Goal: Transaction & Acquisition: Purchase product/service

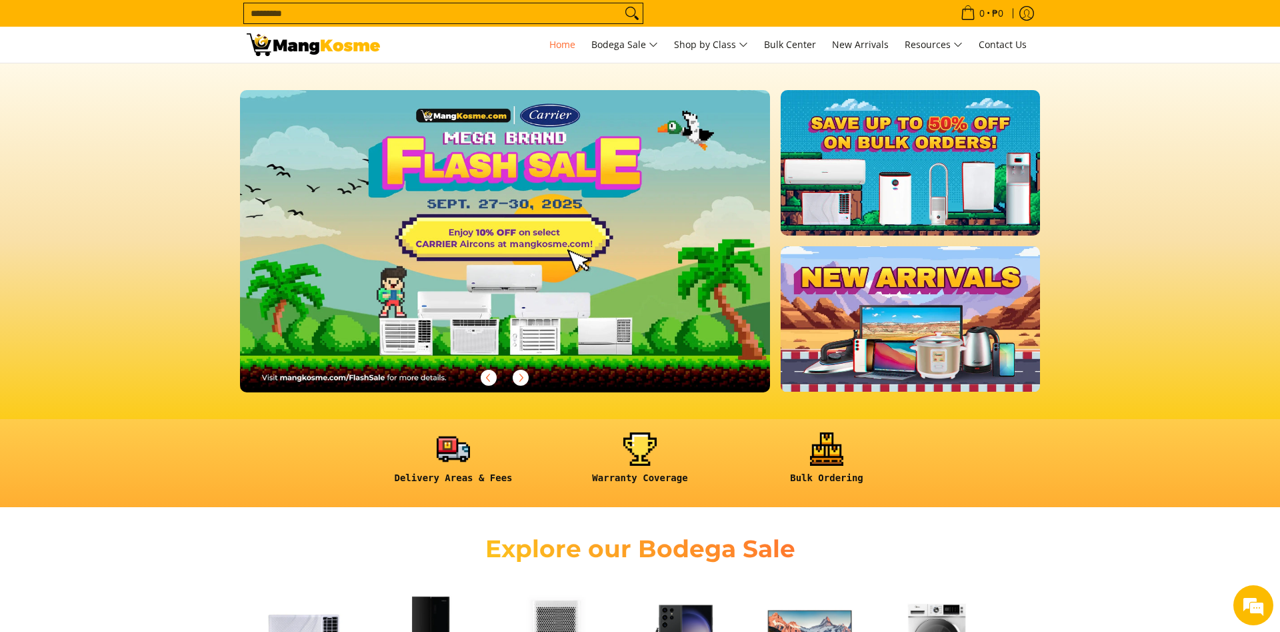
scroll to position [408, 0]
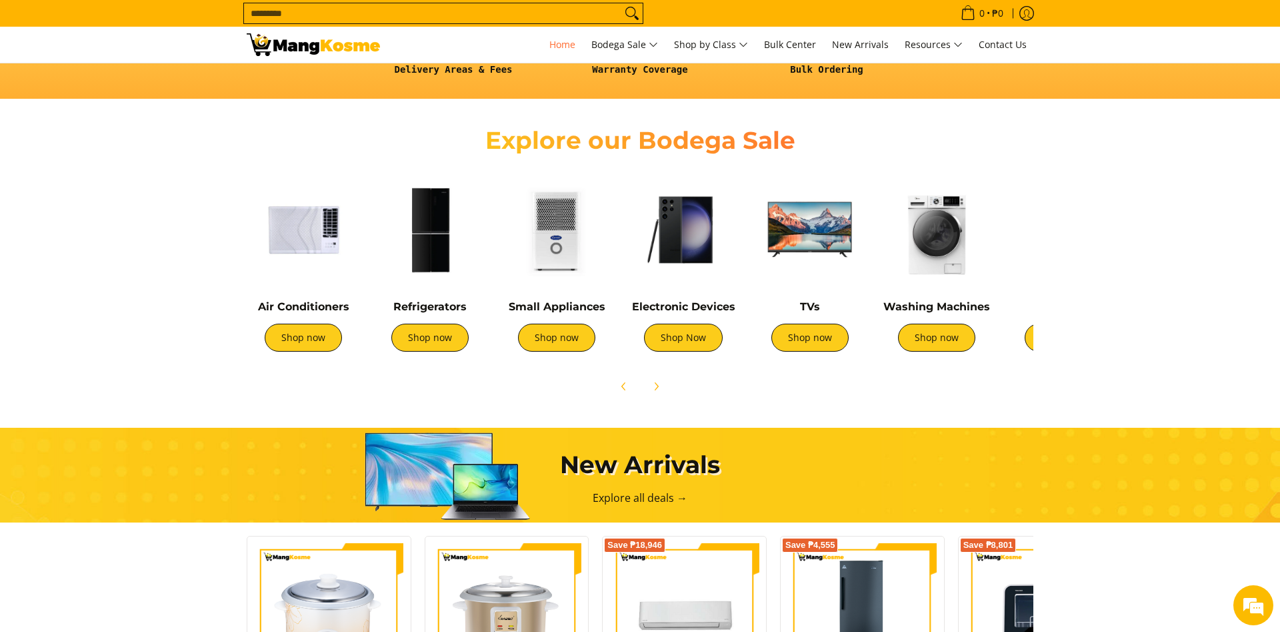
click at [447, 271] on img at bounding box center [429, 229] width 113 height 113
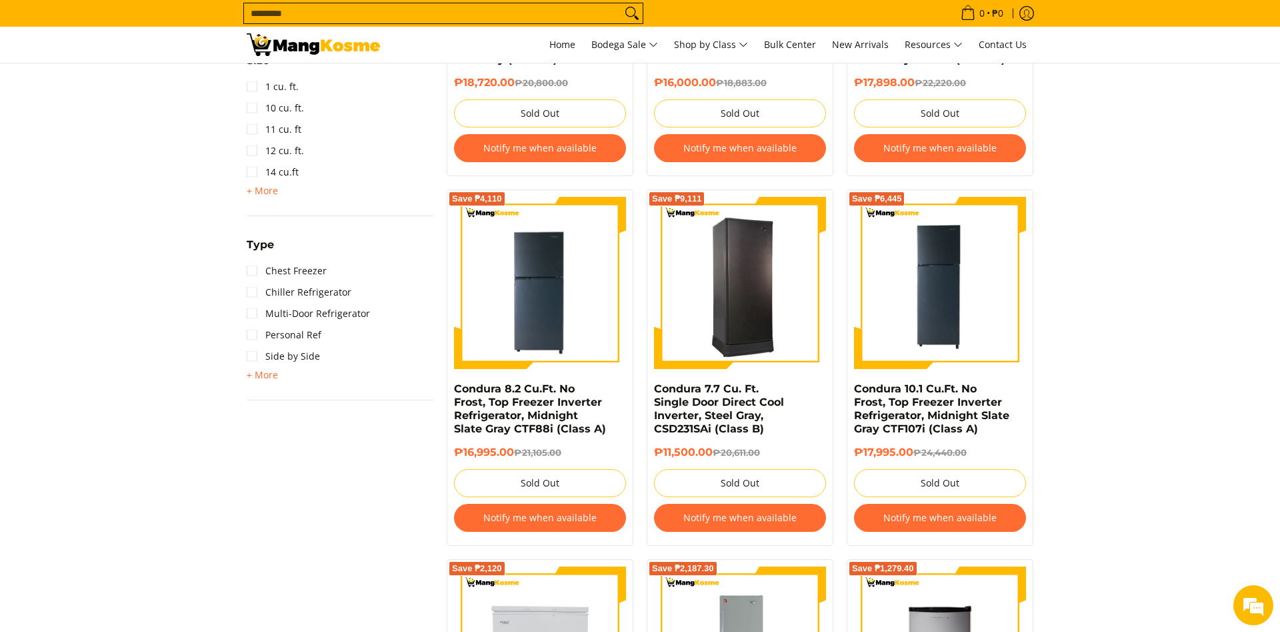
scroll to position [952, 0]
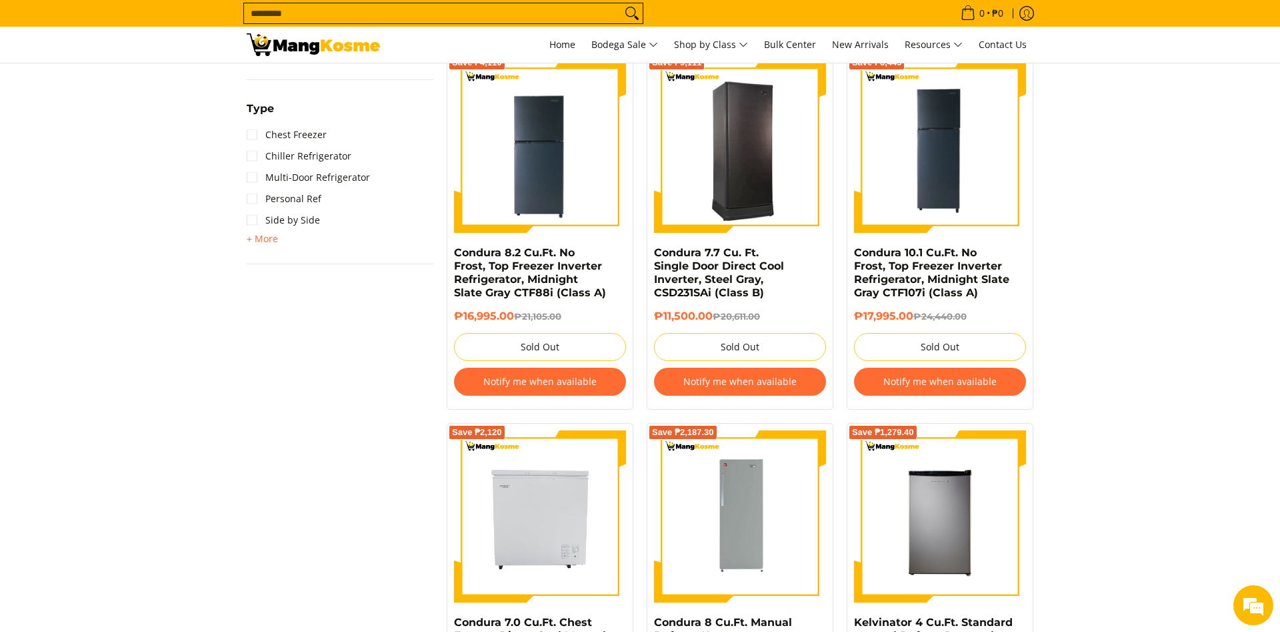
click at [775, 161] on img at bounding box center [740, 147] width 172 height 168
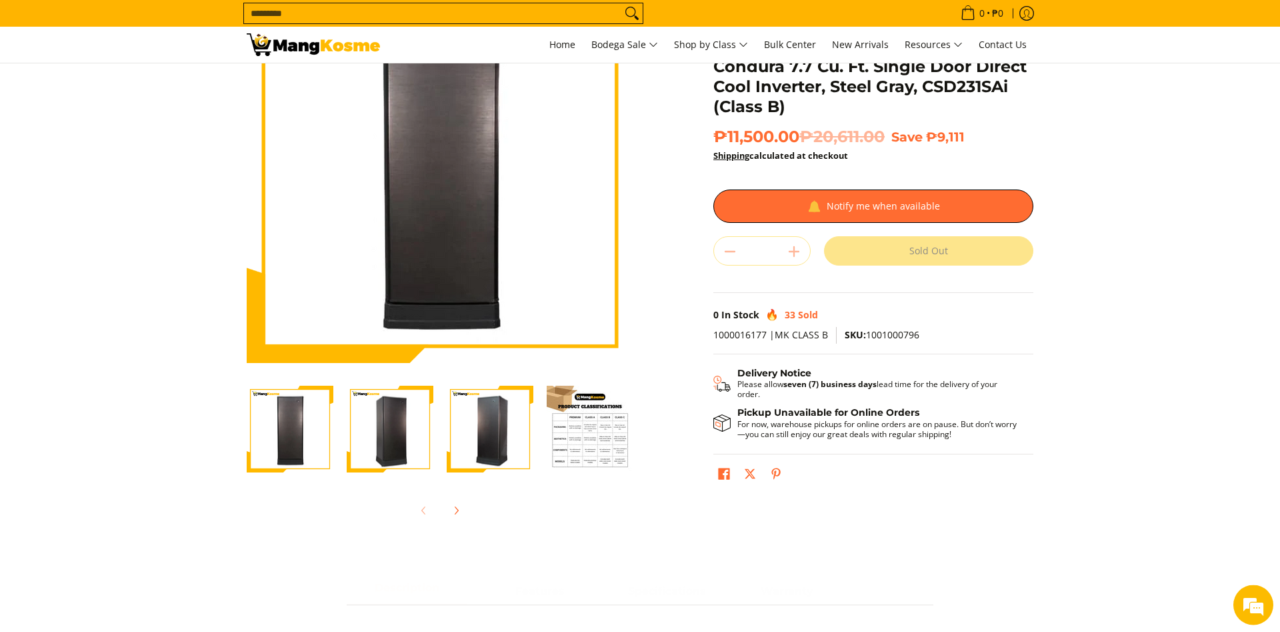
scroll to position [136, 0]
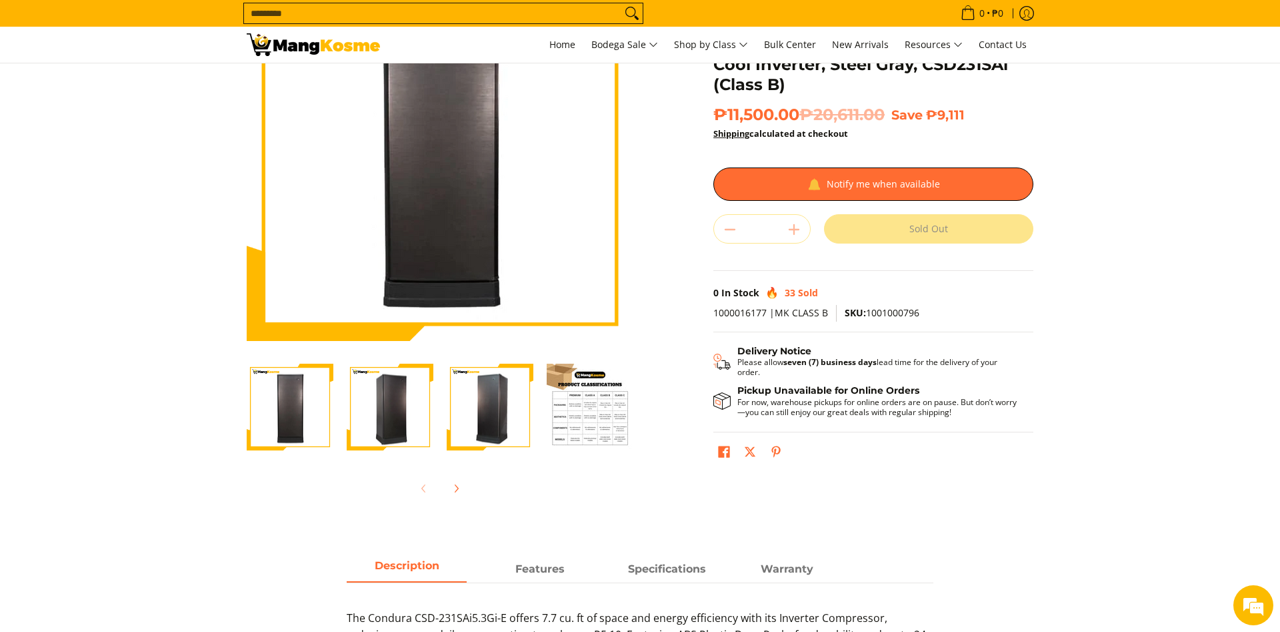
click at [389, 403] on img "Condura 7.7 Cu. Ft. Single Door Direct Cool Inverter, Steel Gray, CSD231SAi (Cl…" at bounding box center [390, 407] width 87 height 85
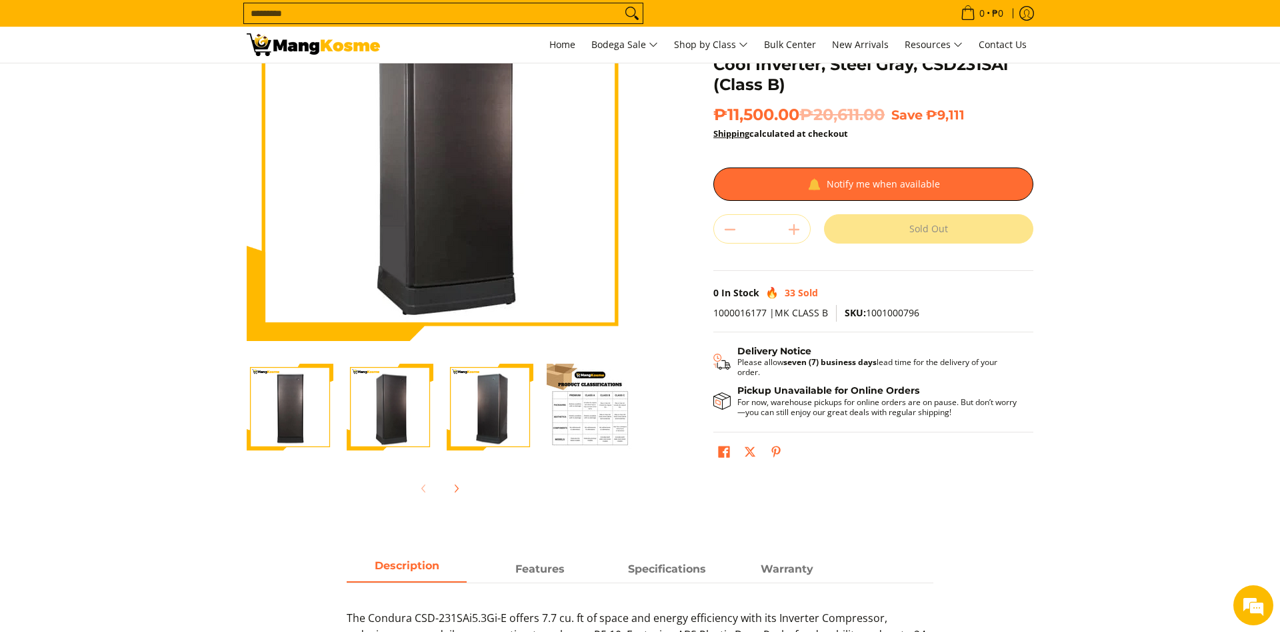
scroll to position [0, 0]
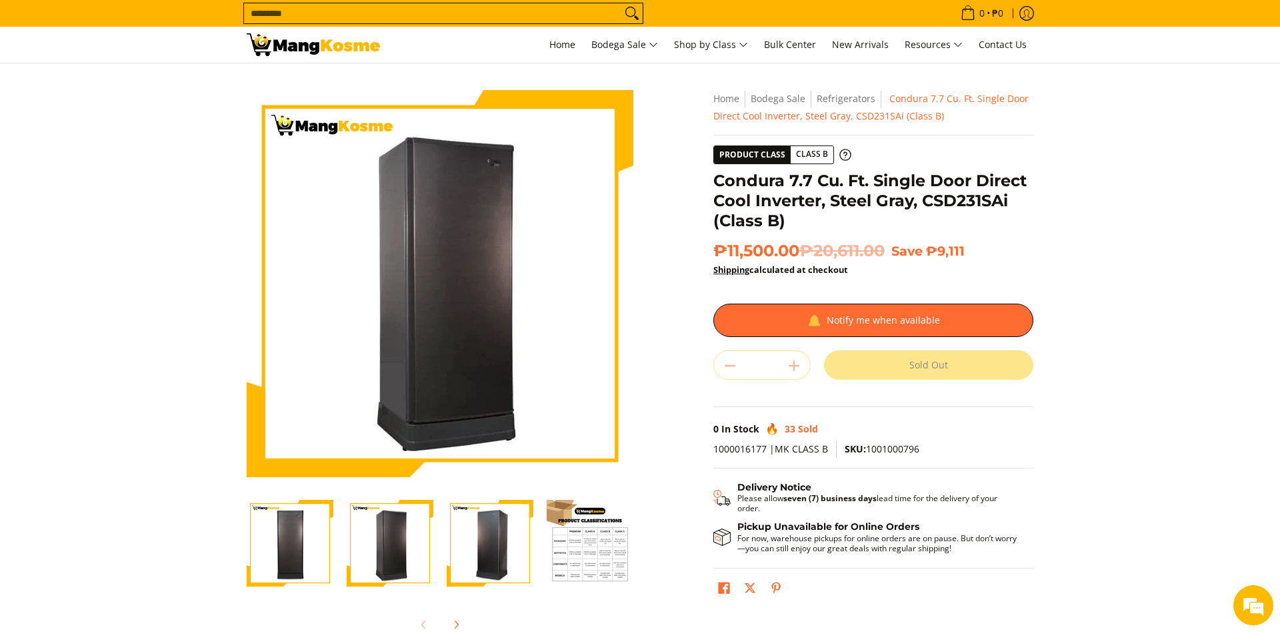
click at [504, 559] on img "Condura 7.7 Cu. Ft. Single Door Direct Cool Inverter, Steel Gray, CSD231SAi (Cl…" at bounding box center [490, 543] width 87 height 85
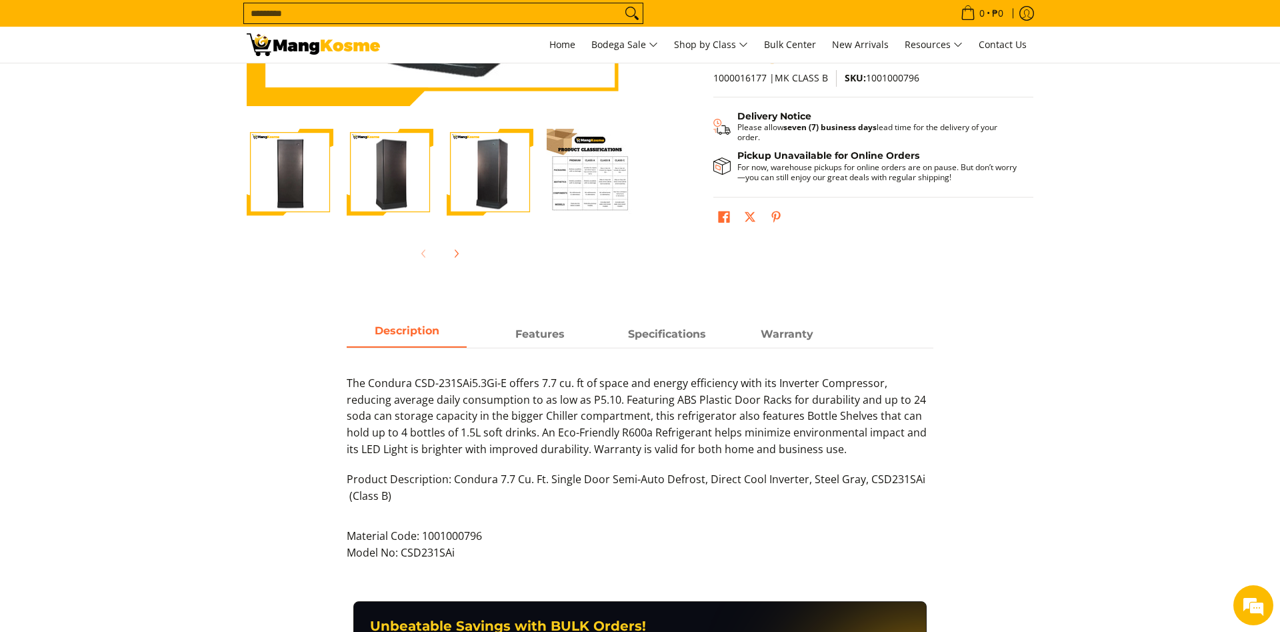
scroll to position [408, 0]
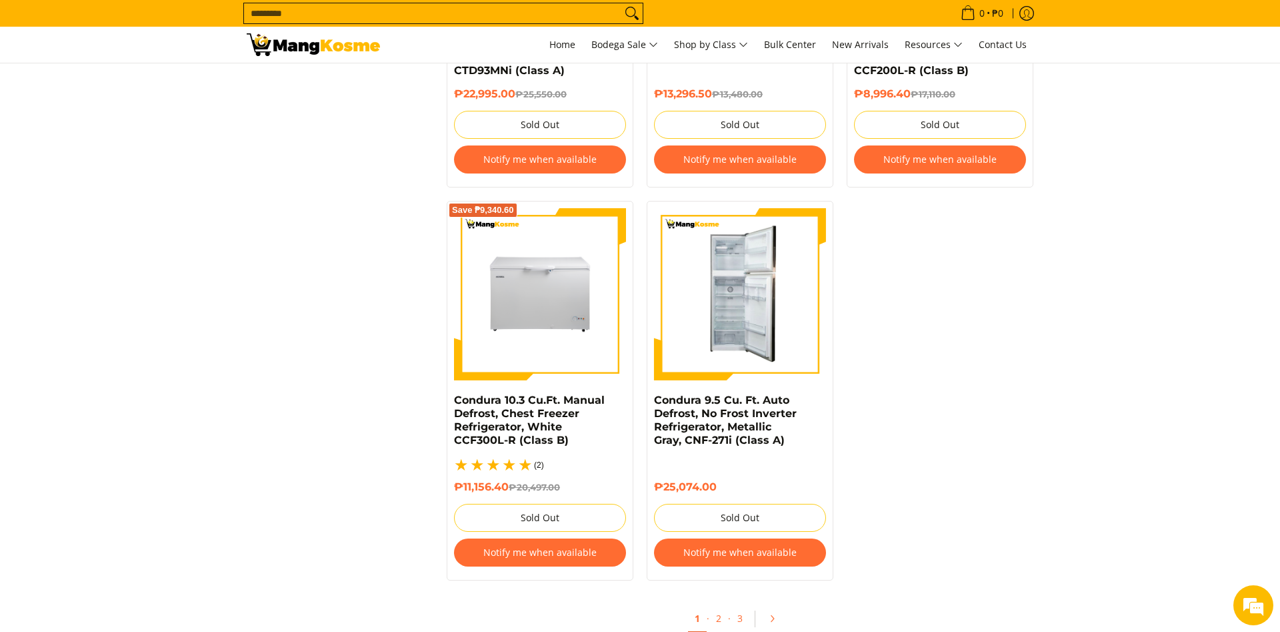
scroll to position [2721, 0]
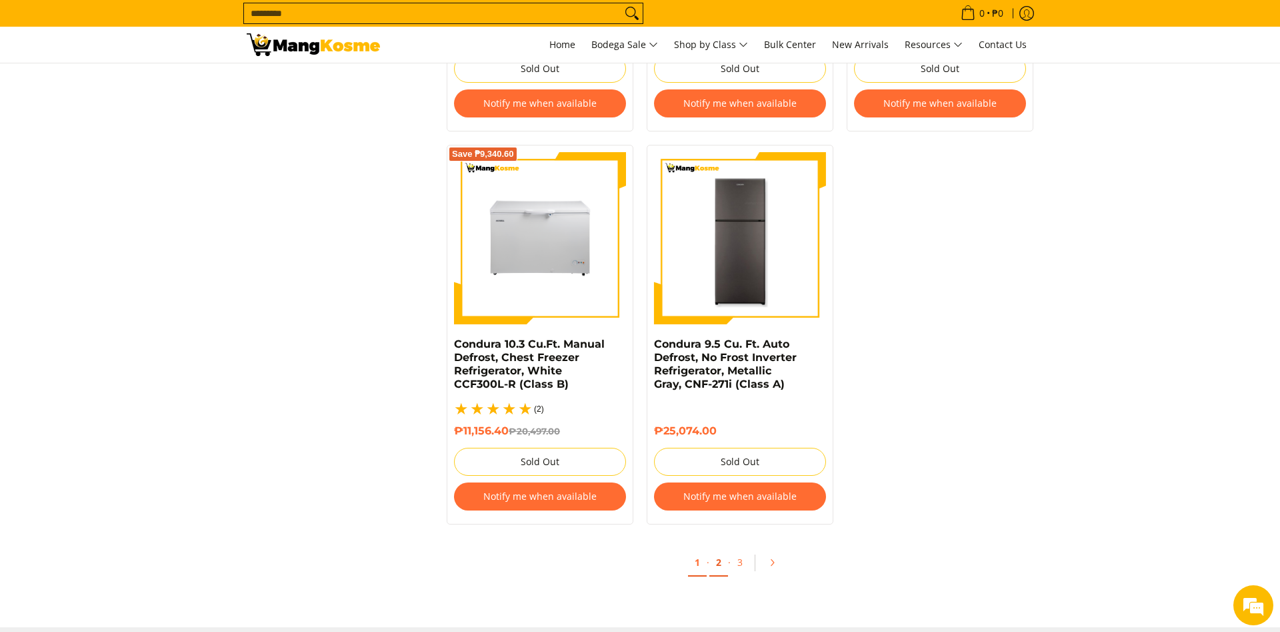
click at [722, 550] on link "2" at bounding box center [719, 562] width 19 height 27
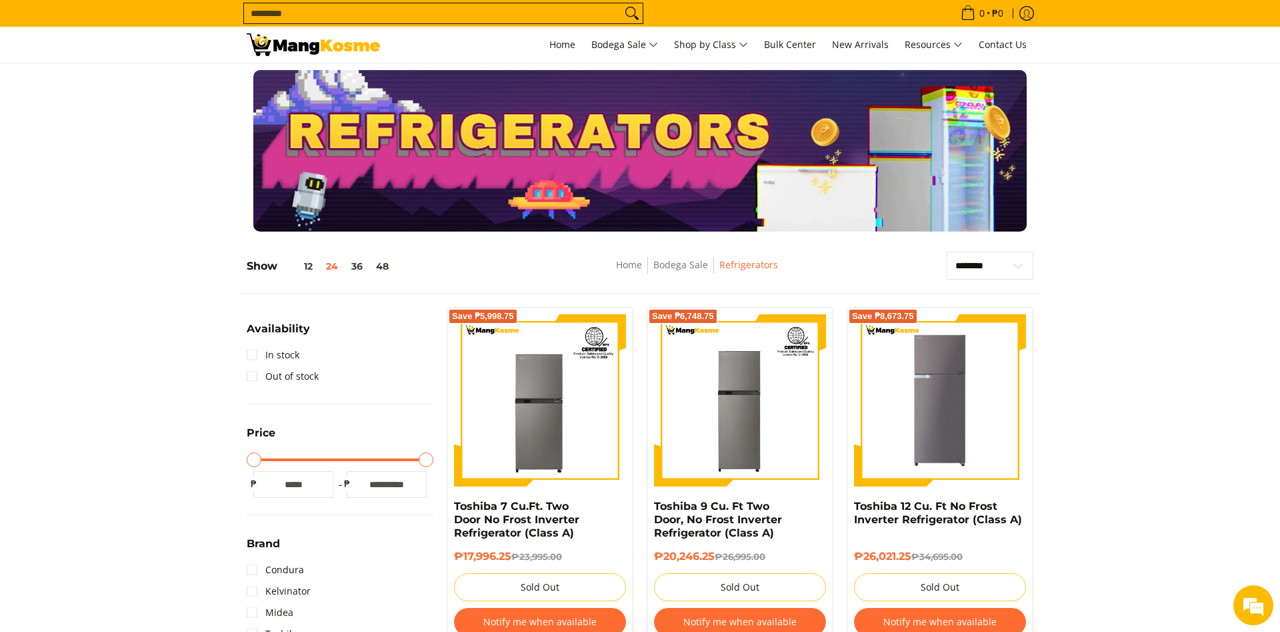
click at [395, 10] on input "Search..." at bounding box center [432, 13] width 377 height 20
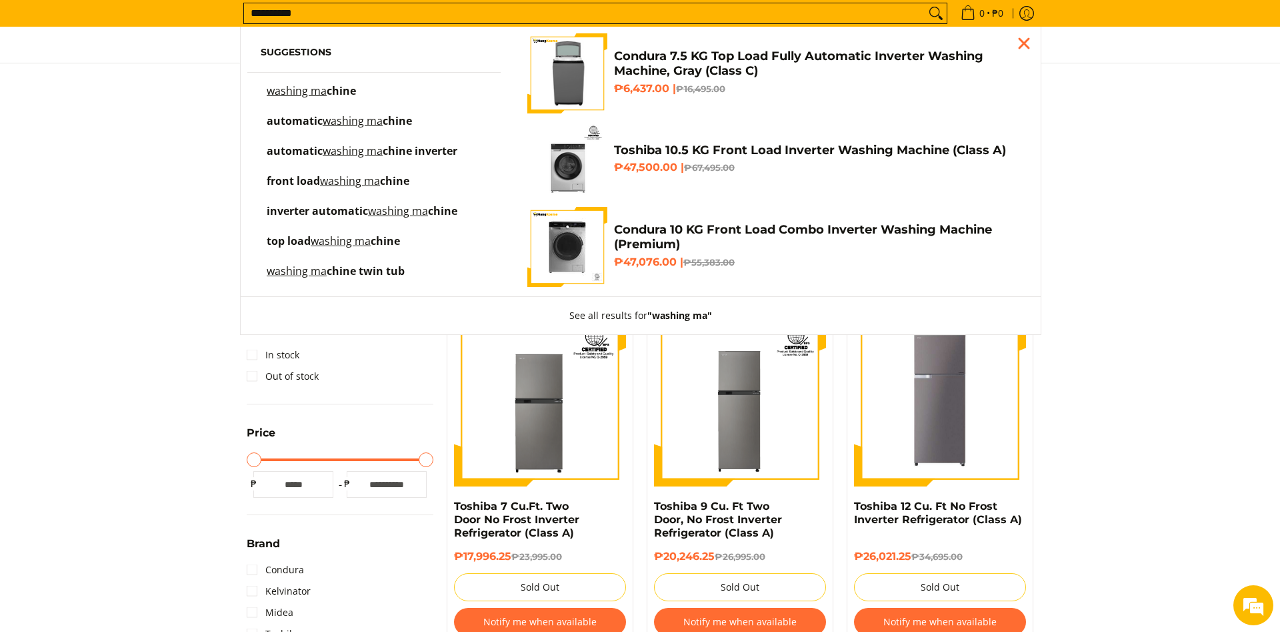
type input "**********"
click at [289, 114] on li "washing ma chine" at bounding box center [373, 101] width 253 height 30
click at [356, 125] on mark "washing ma" at bounding box center [353, 120] width 60 height 15
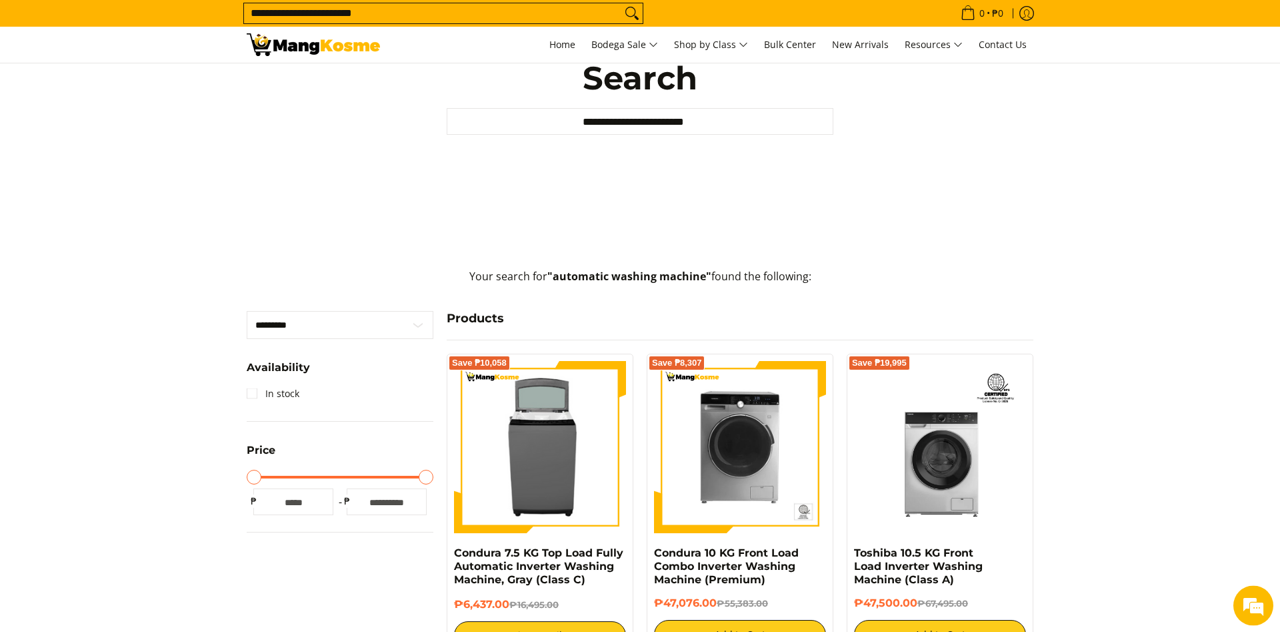
scroll to position [68, 0]
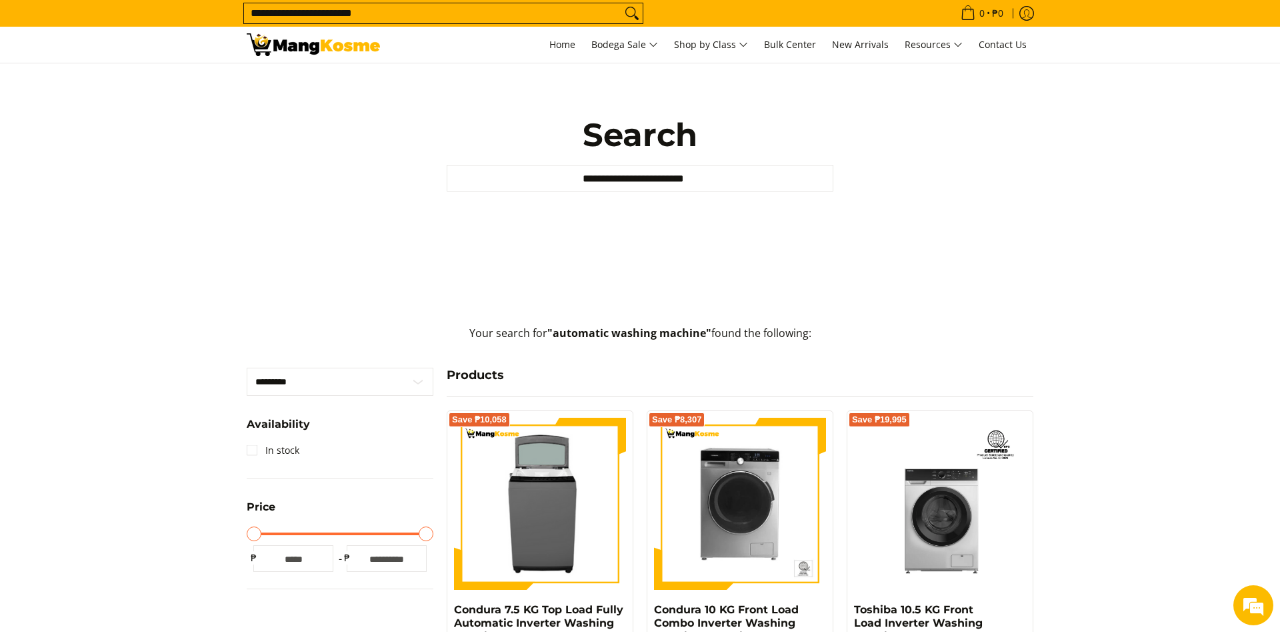
drag, startPoint x: 305, startPoint y: 16, endPoint x: 256, endPoint y: 21, distance: 49.0
click at [256, 21] on input "**********" at bounding box center [432, 13] width 377 height 20
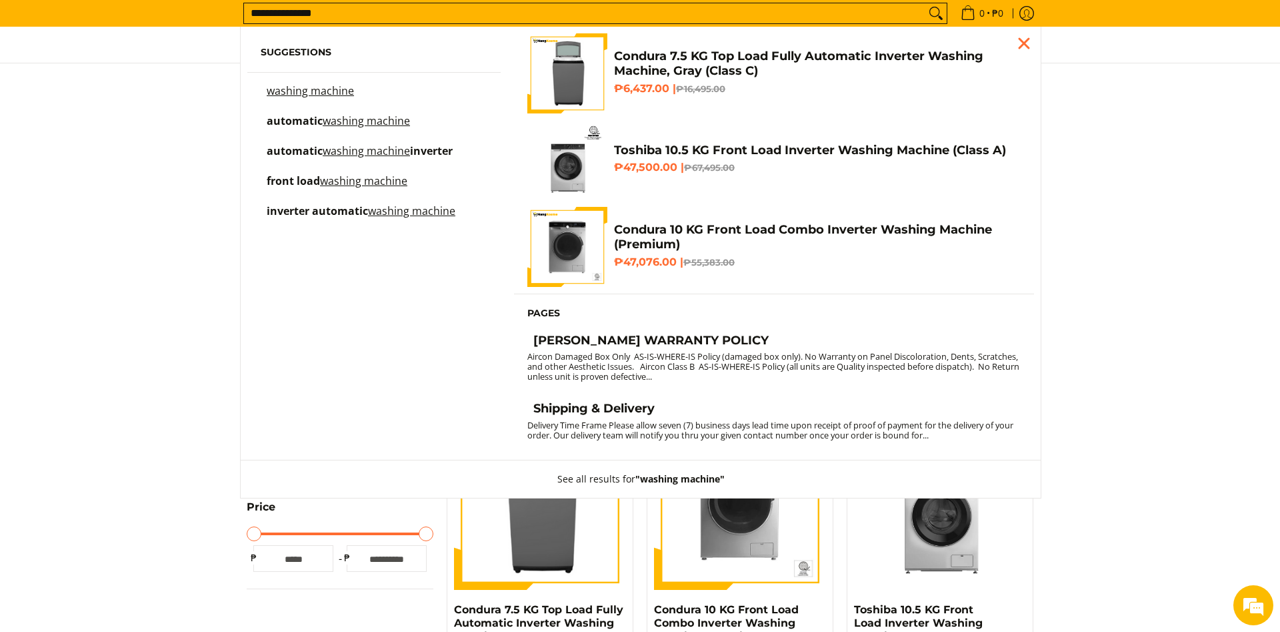
type input "**********"
click at [926, 3] on button "Search" at bounding box center [936, 13] width 21 height 20
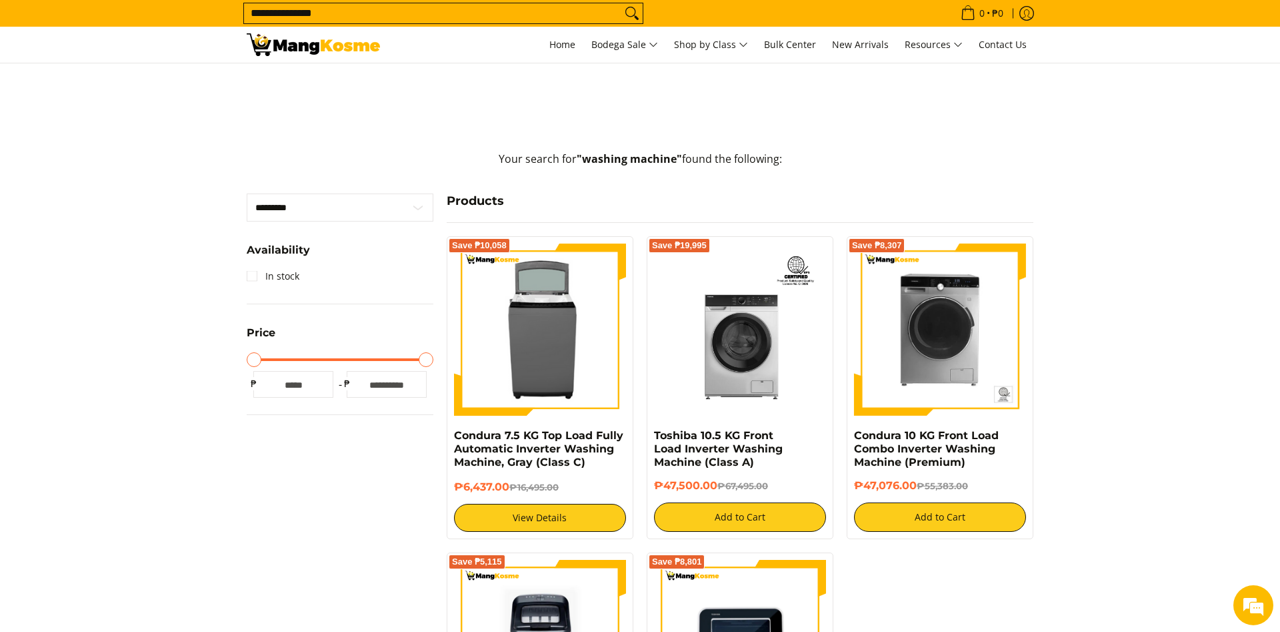
scroll to position [272, 0]
